Goal: Transaction & Acquisition: Purchase product/service

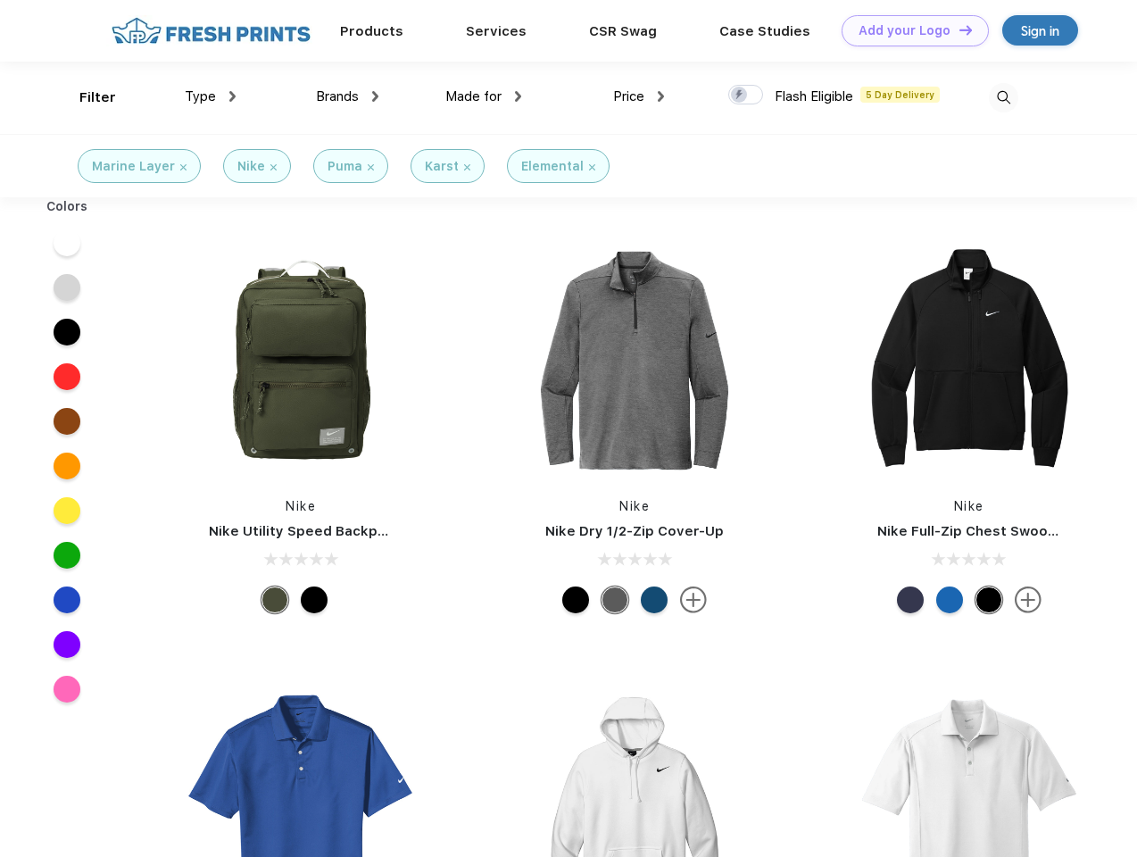
click at [908, 30] on link "Add your Logo Design Tool" at bounding box center [915, 30] width 147 height 31
click at [0, 0] on div "Design Tool" at bounding box center [0, 0] width 0 height 0
click at [958, 29] on link "Add your Logo Design Tool" at bounding box center [915, 30] width 147 height 31
click at [86, 97] on div "Filter" at bounding box center [97, 97] width 37 height 21
click at [211, 96] on span "Type" at bounding box center [200, 96] width 31 height 16
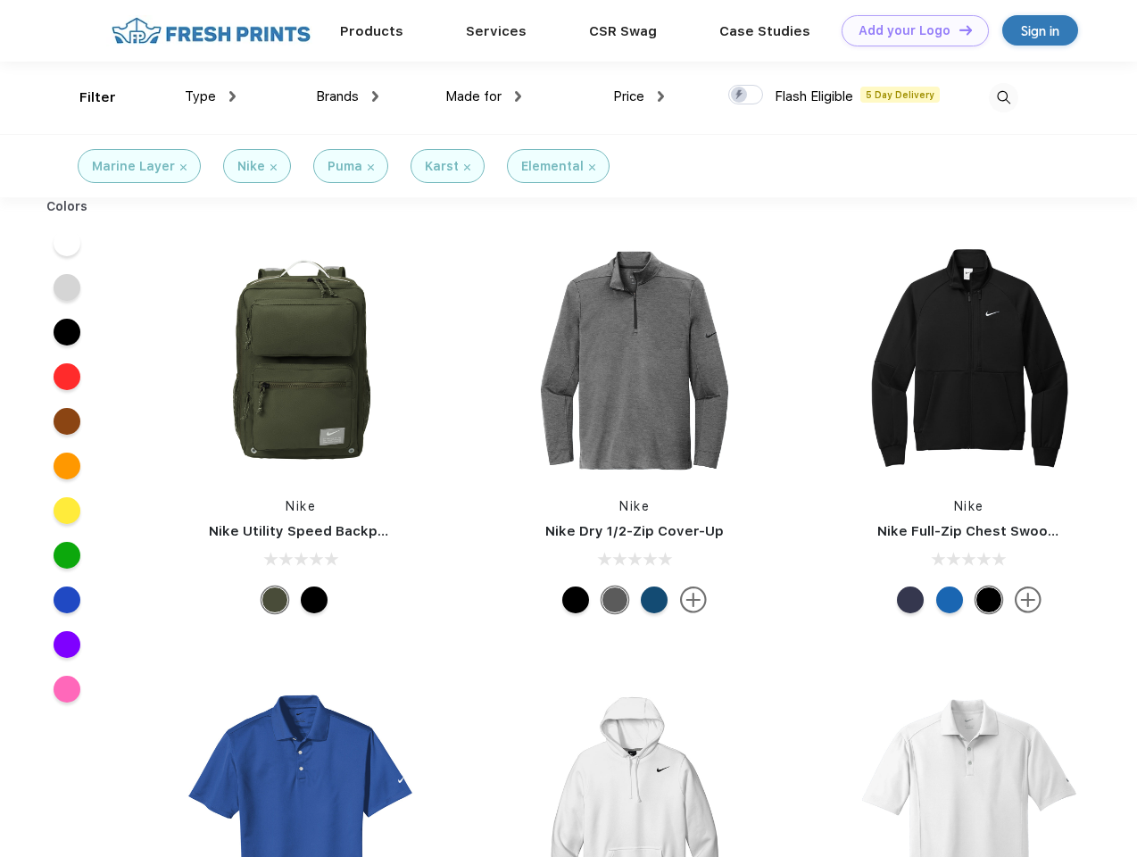
click at [347, 96] on span "Brands" at bounding box center [337, 96] width 43 height 16
click at [484, 96] on span "Made for" at bounding box center [473, 96] width 56 height 16
click at [639, 96] on span "Price" at bounding box center [628, 96] width 31 height 16
click at [746, 95] on div at bounding box center [745, 95] width 35 height 20
click at [740, 95] on input "checkbox" at bounding box center [734, 90] width 12 height 12
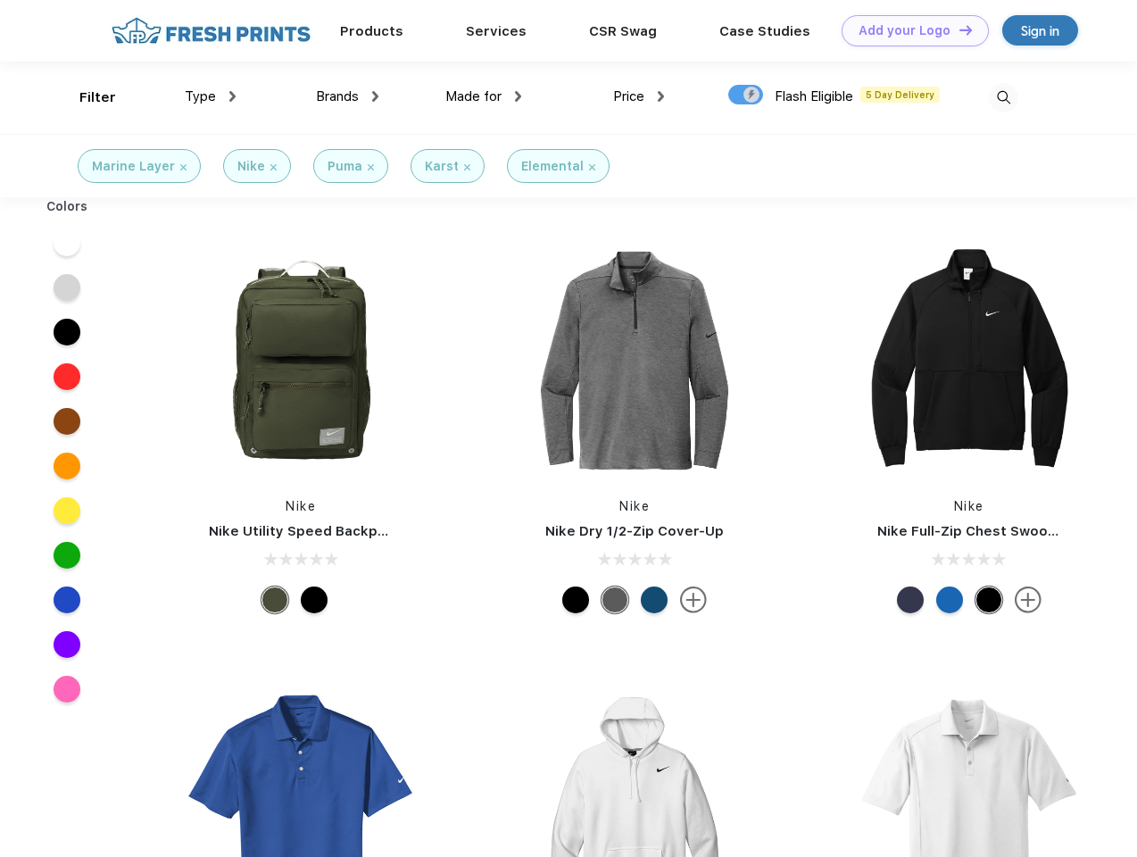
click at [1003, 97] on img at bounding box center [1003, 97] width 29 height 29
